Goal: Navigation & Orientation: Understand site structure

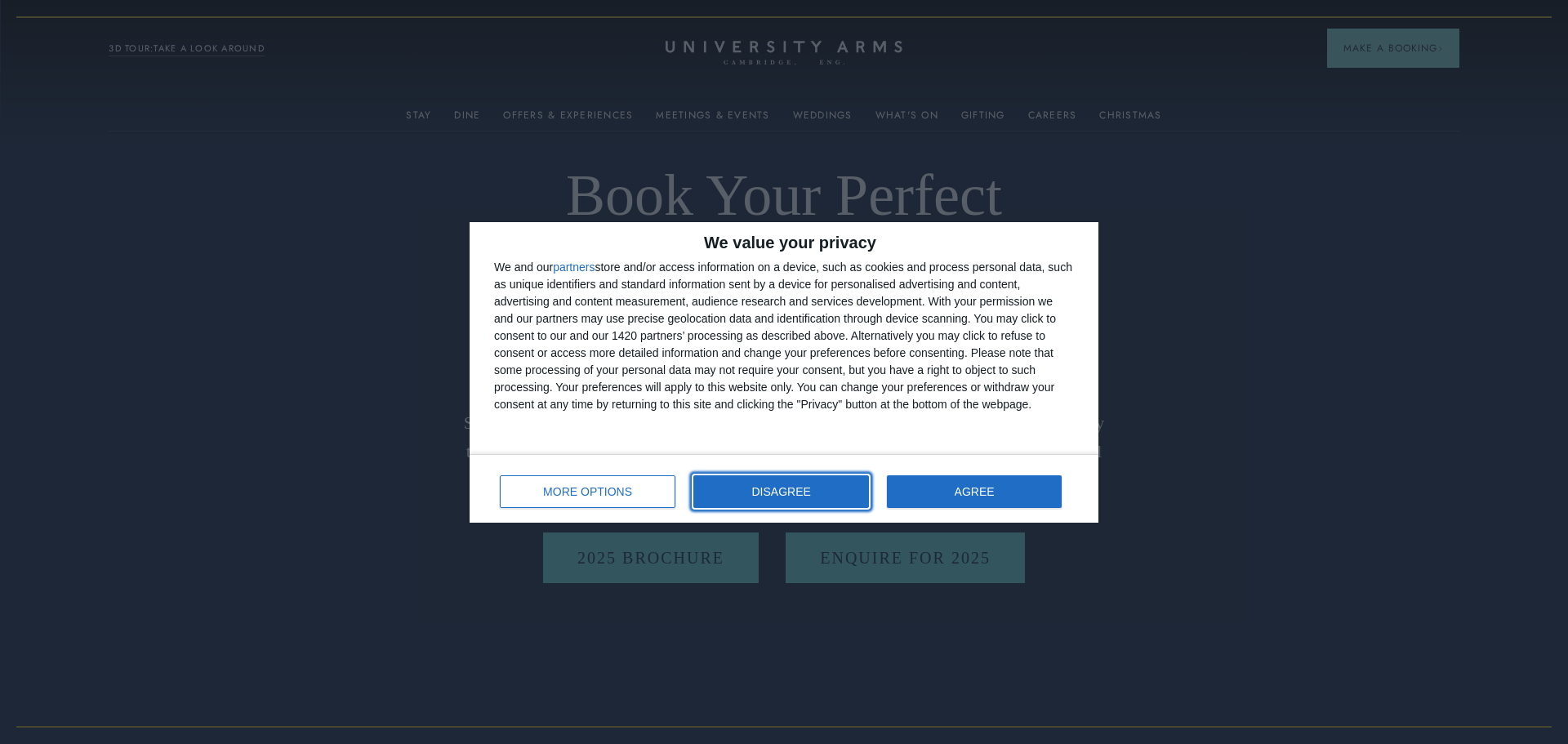
click at [824, 486] on button "DISAGREE" at bounding box center [781, 492] width 175 height 33
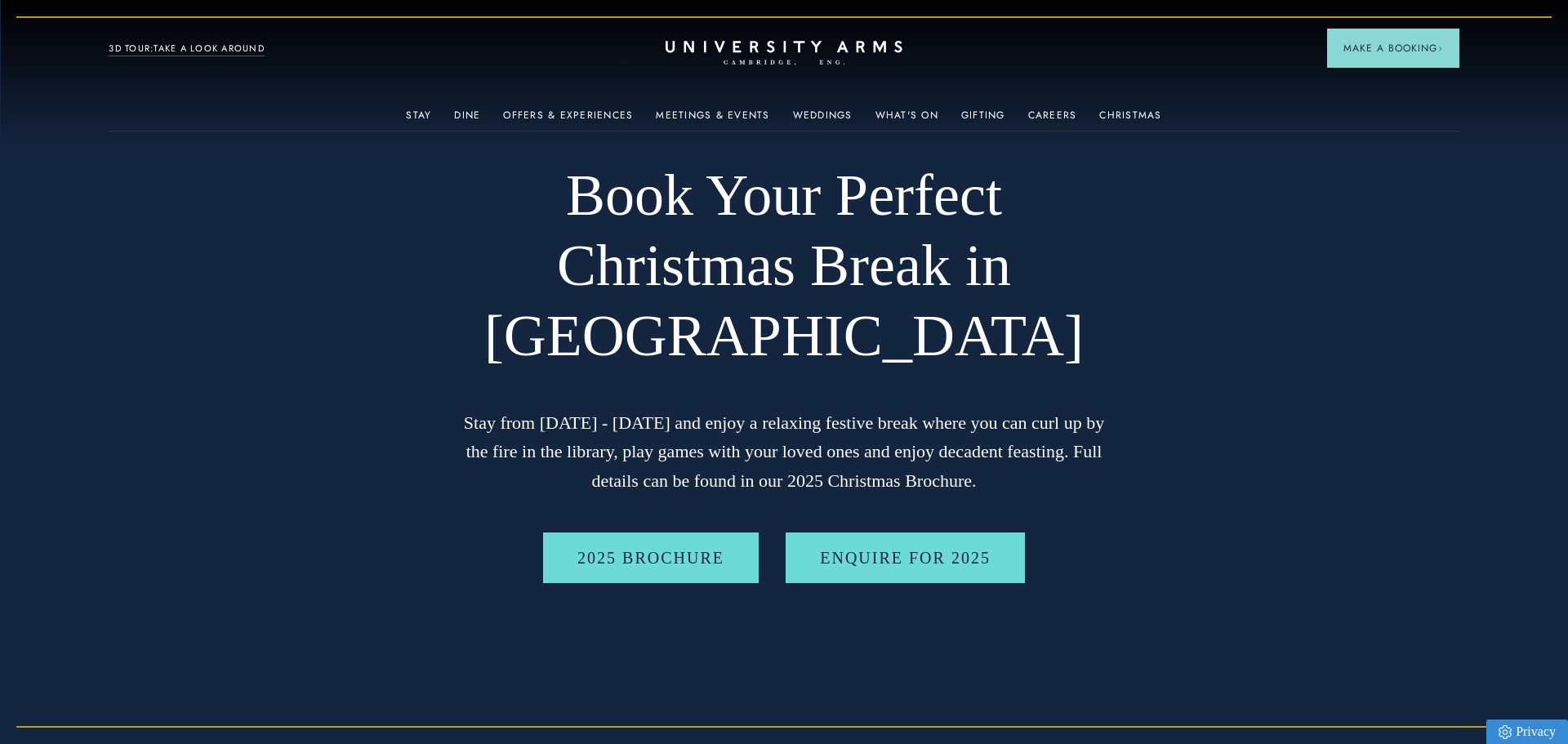
click at [1204, 63] on header "Stay Suites Superior Rooms Classic Rooms Cosy Rooms Dine Restaurant Bar Afterno…" at bounding box center [784, 44] width 1568 height 90
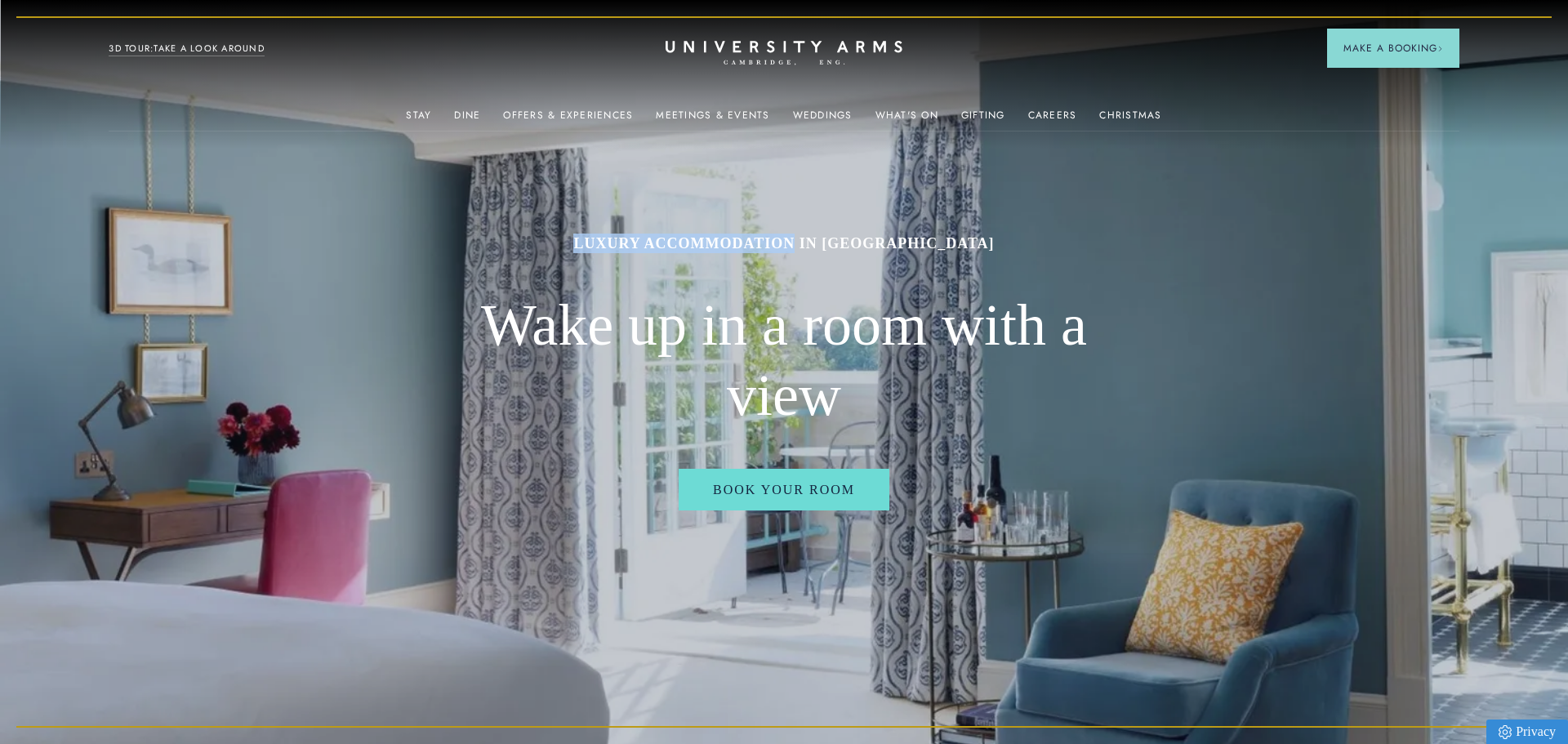
drag, startPoint x: 550, startPoint y: 237, endPoint x: 771, endPoint y: 251, distance: 221.4
click at [771, 251] on h1 "Luxury Accommodation in Cambridge City Centre" at bounding box center [784, 244] width 653 height 20
copy h1 "Luxury Accommodation"
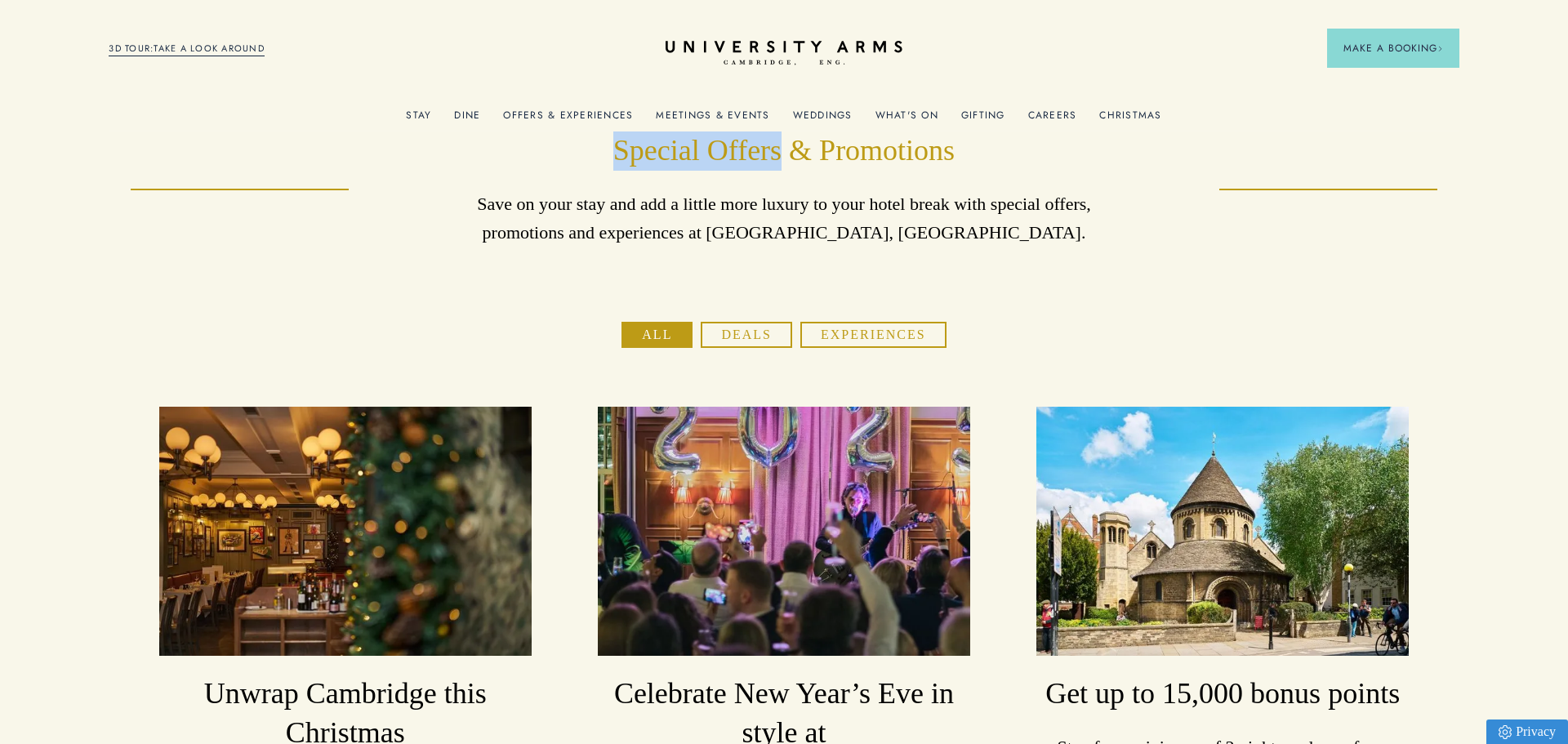
drag, startPoint x: 612, startPoint y: 152, endPoint x: 779, endPoint y: 149, distance: 167.0
click at [779, 149] on h1 "Special Offers & Promotions" at bounding box center [784, 151] width 653 height 40
copy h1 "Special Offers"
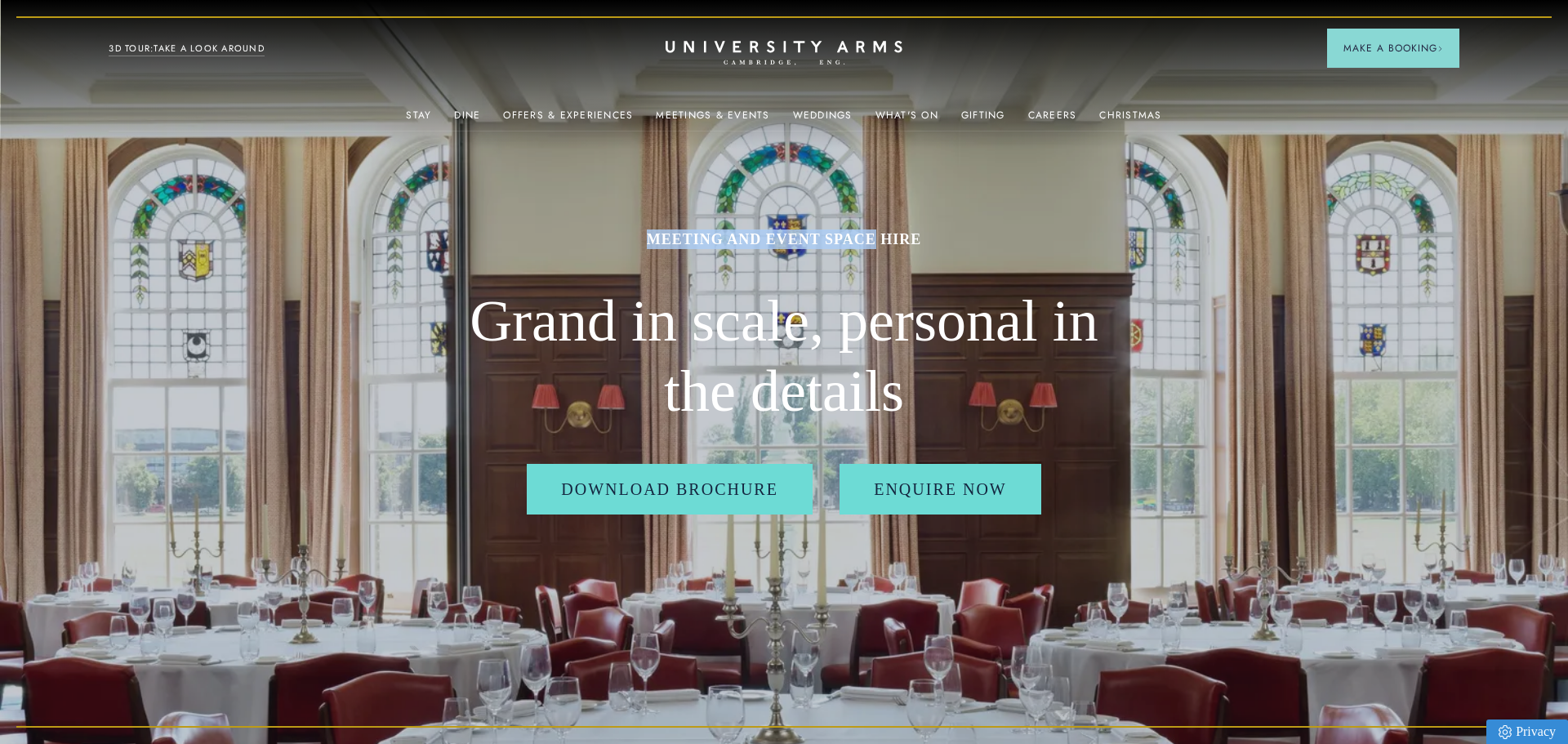
drag, startPoint x: 642, startPoint y: 239, endPoint x: 876, endPoint y: 252, distance: 234.4
click at [876, 252] on div "MEETING AND EVENT SPACE HIRE Grand in scale, personal in the details Download B…" at bounding box center [784, 372] width 653 height 744
copy h1 "MEETING AND EVENT SPACE"
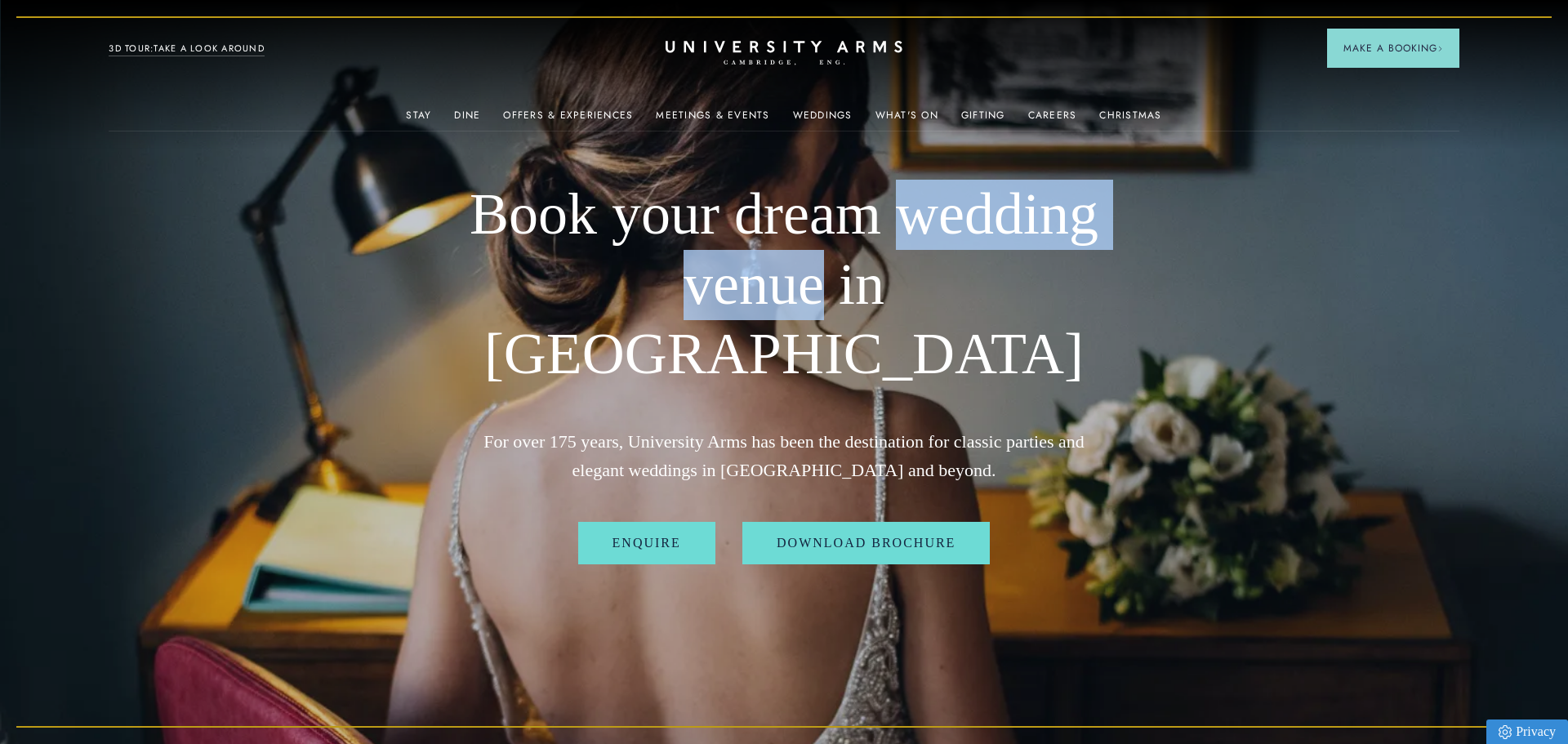
drag, startPoint x: 898, startPoint y: 249, endPoint x: 675, endPoint y: 328, distance: 236.6
click at [675, 328] on h1 "Book your dream wedding venue in Cambridge" at bounding box center [784, 284] width 653 height 210
copy h1 "wedding venue"
